Goal: Task Accomplishment & Management: Manage account settings

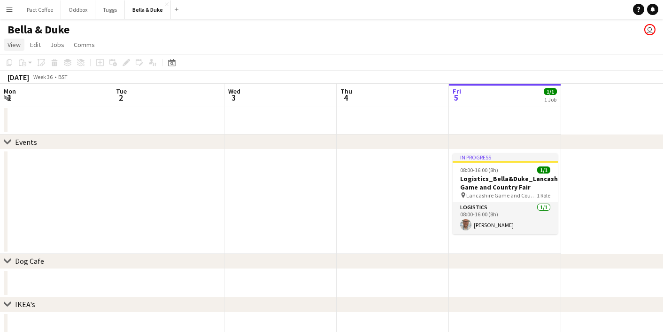
click at [15, 45] on span "View" at bounding box center [14, 44] width 13 height 8
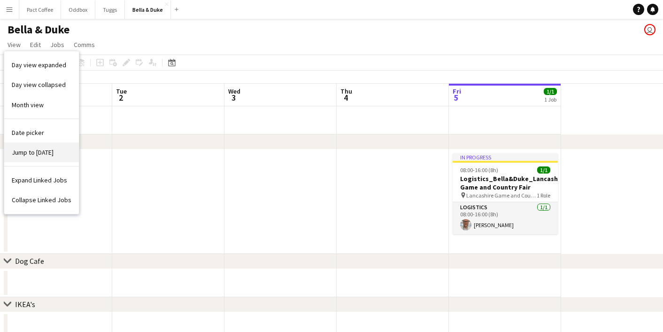
click at [43, 149] on span "Jump to [DATE]" at bounding box center [33, 152] width 42 height 8
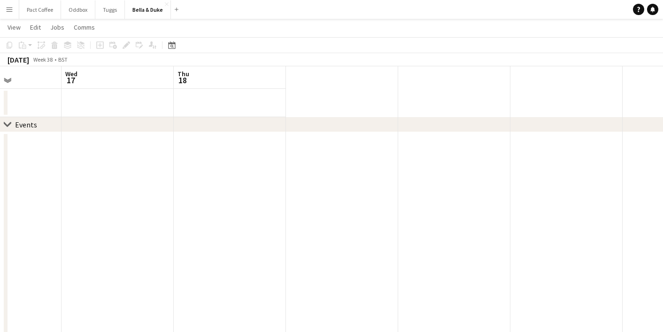
scroll to position [0, 247]
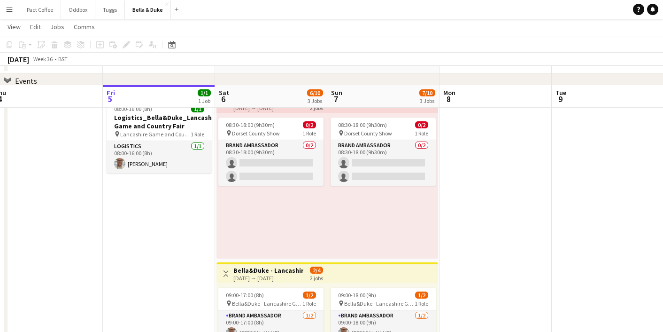
scroll to position [59, 0]
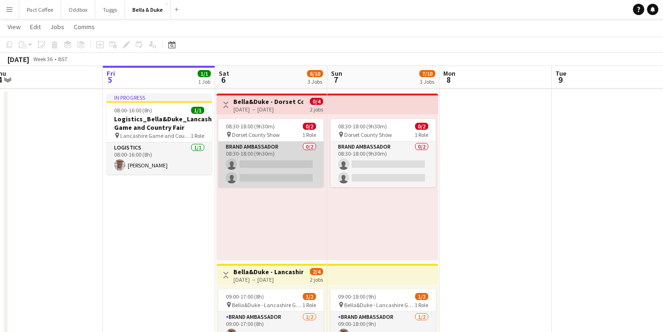
click at [296, 166] on app-card-role "Brand Ambassador 0/2 08:30-18:00 (9h30m) single-neutral-actions single-neutral-…" at bounding box center [271, 164] width 105 height 46
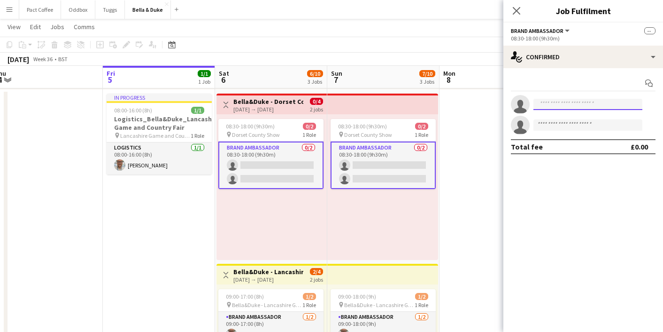
click at [549, 106] on input at bounding box center [588, 104] width 109 height 11
type input "****"
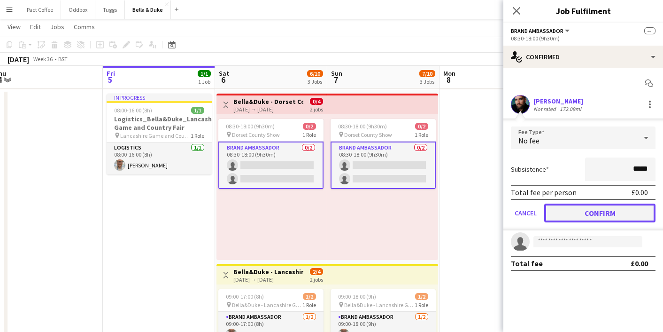
click at [608, 212] on button "Confirm" at bounding box center [600, 212] width 111 height 19
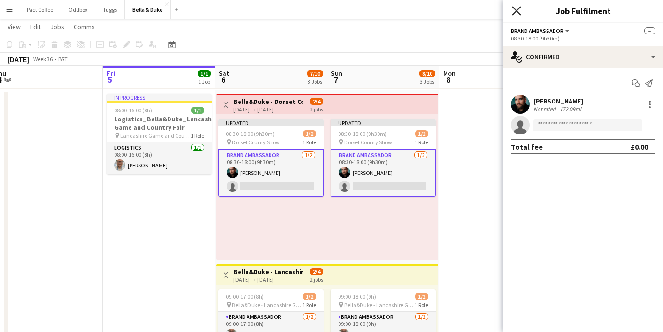
click at [516, 12] on icon at bounding box center [516, 10] width 9 height 9
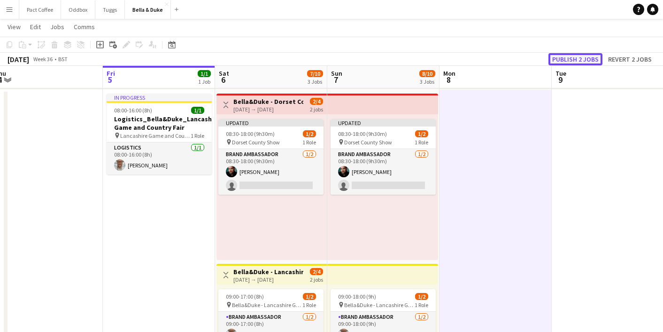
click at [577, 62] on button "Publish 2 jobs" at bounding box center [576, 59] width 54 height 12
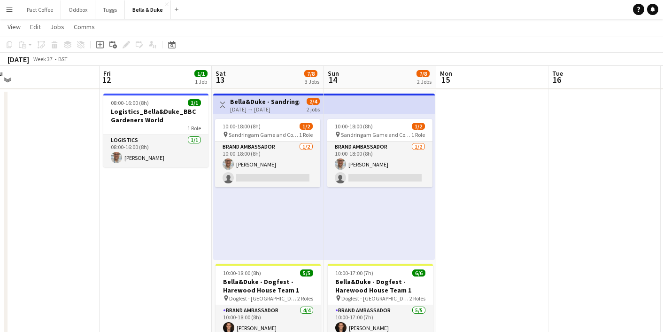
scroll to position [0, 348]
